Goal: Task Accomplishment & Management: Use online tool/utility

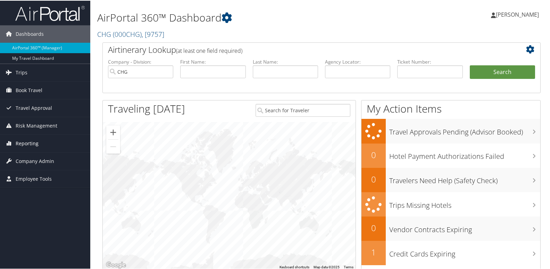
click at [33, 144] on span "Reporting" at bounding box center [27, 142] width 23 height 17
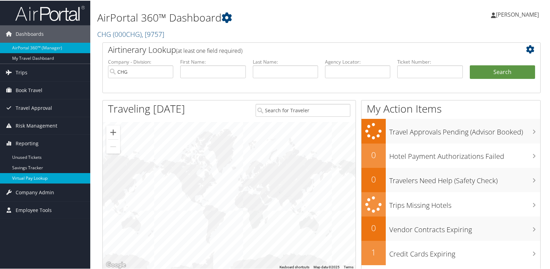
click at [37, 176] on link "Virtual Pay Lookup" at bounding box center [45, 177] width 90 height 10
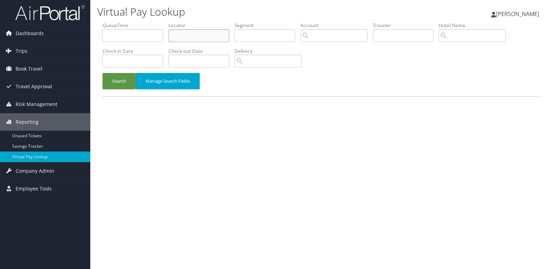
click at [204, 40] on input "text" at bounding box center [198, 35] width 61 height 13
paste input "OOOQCY"
type input "OOOQCY"
click at [130, 83] on button "Search" at bounding box center [118, 81] width 33 height 16
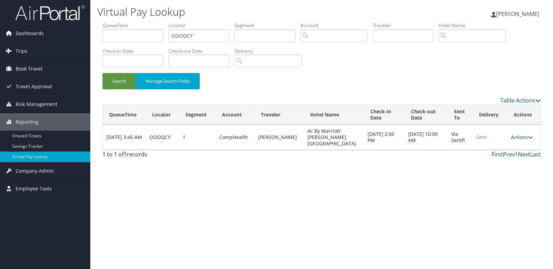
click at [515, 134] on link "Actions" at bounding box center [522, 137] width 22 height 7
click at [507, 161] on link "Logs" at bounding box center [508, 156] width 44 height 12
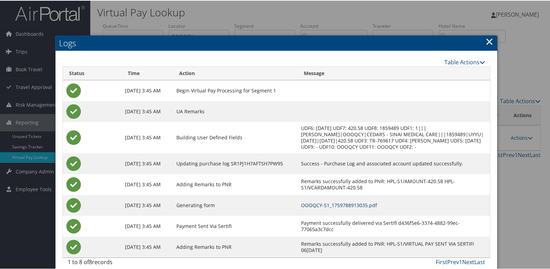
click at [377, 206] on link "OOOQCY-S1_1759788913035.pdf" at bounding box center [339, 204] width 76 height 7
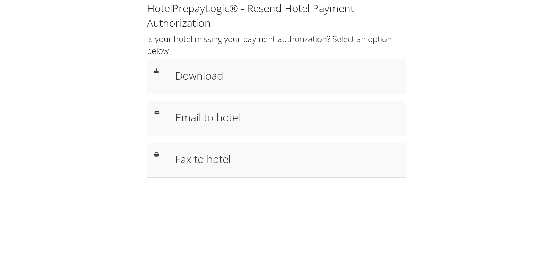
click at [255, 79] on h1 "Download" at bounding box center [286, 76] width 223 height 16
